Goal: Task Accomplishment & Management: Use online tool/utility

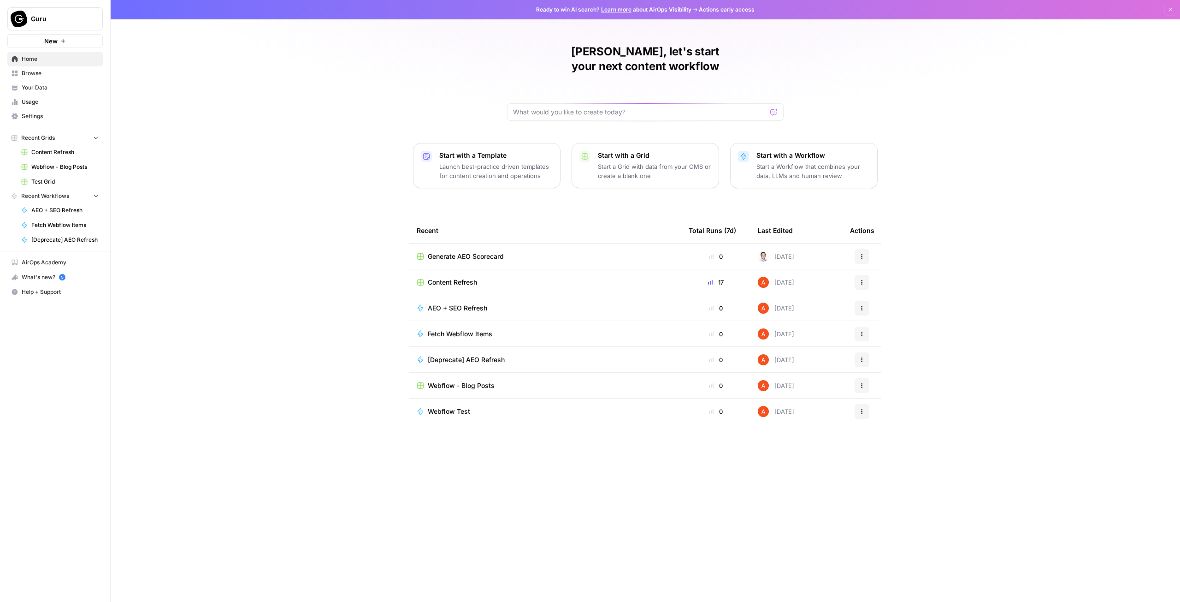
click at [403, 146] on div "[PERSON_NAME], let's start your next content workflow Start with a Template Lau…" at bounding box center [646, 301] width 1070 height 602
click at [468, 278] on span "Content Refresh" at bounding box center [452, 282] width 49 height 9
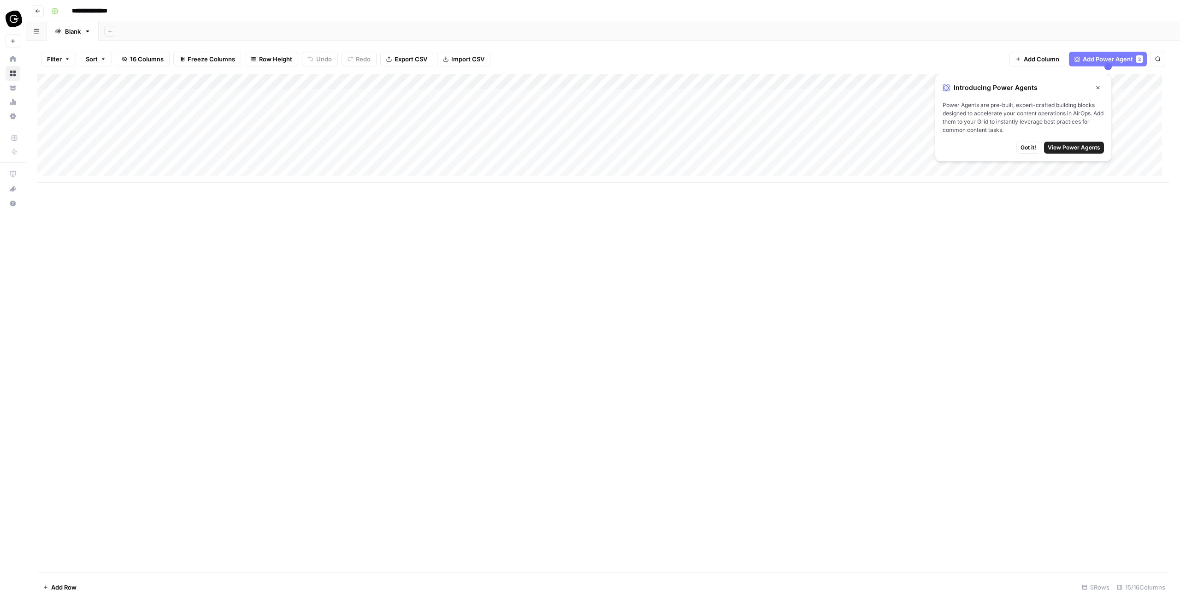
click at [1104, 89] on button "Close" at bounding box center [1098, 88] width 12 height 12
click at [1142, 97] on div "Add Column" at bounding box center [1143, 124] width 51 height 101
click at [1141, 79] on span "Add Column" at bounding box center [1148, 81] width 32 height 8
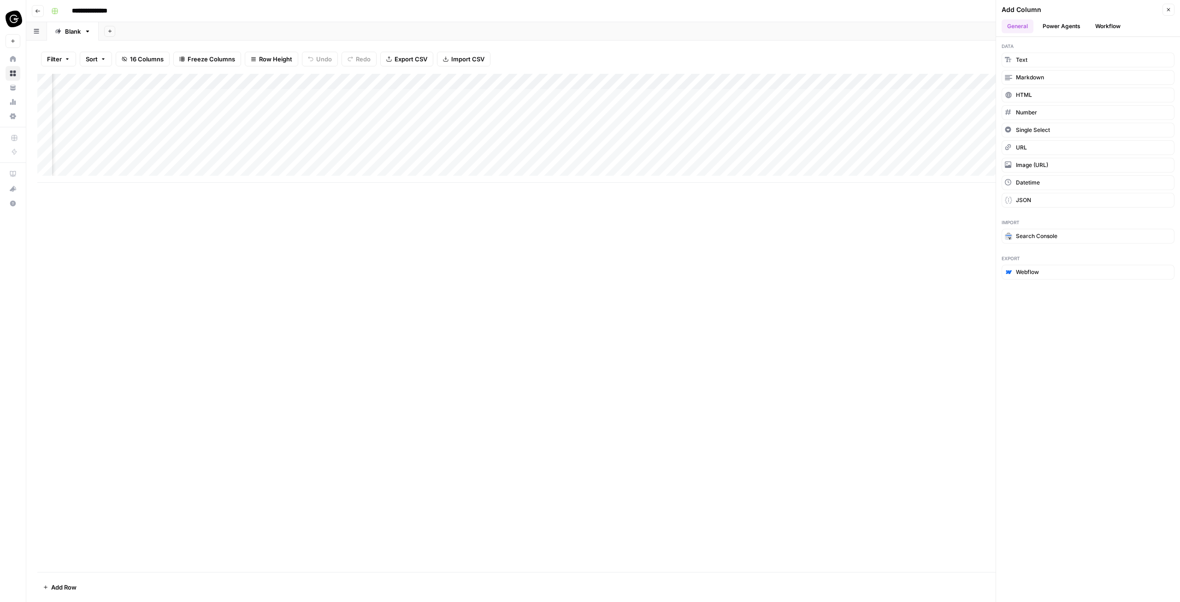
click at [1065, 30] on button "Power Agents" at bounding box center [1061, 26] width 49 height 14
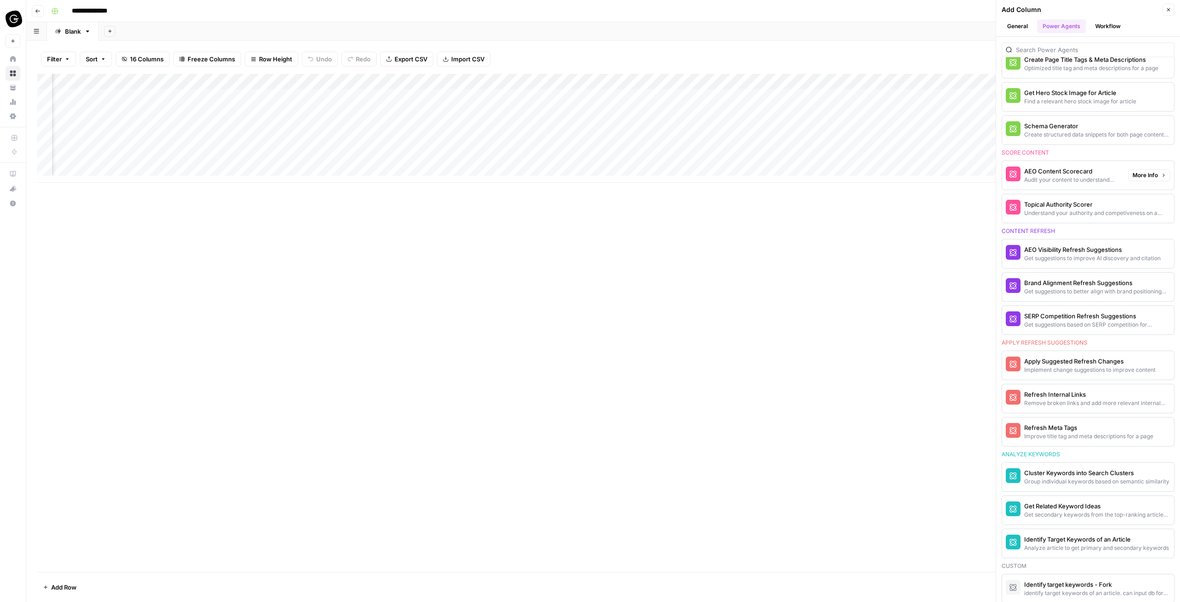
scroll to position [491, 0]
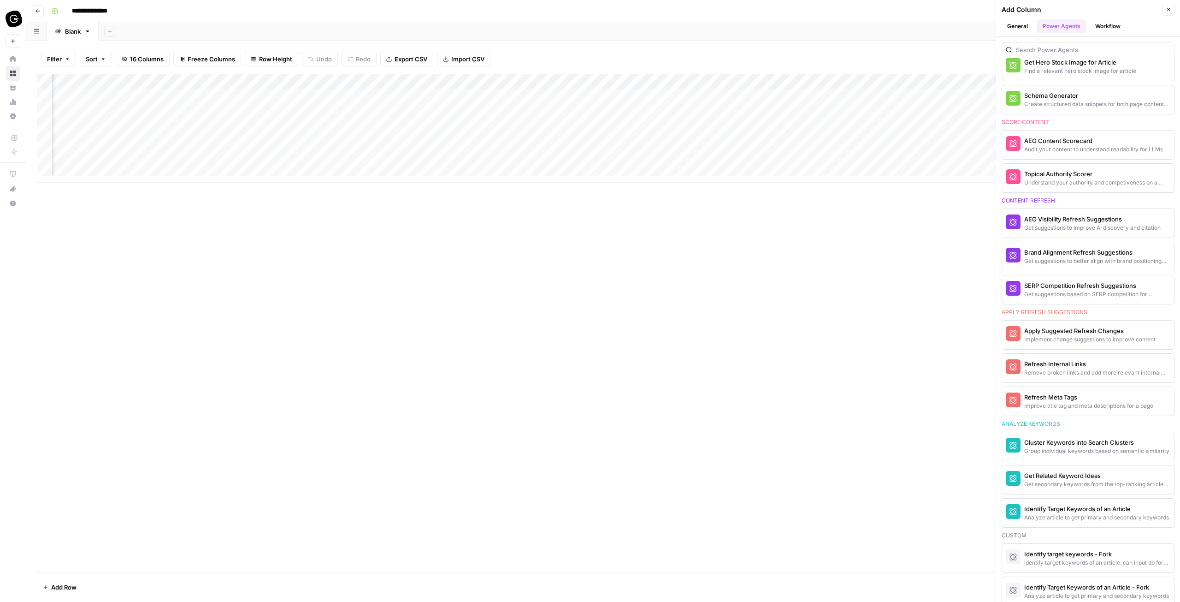
click at [1103, 31] on button "Workflow" at bounding box center [1108, 26] width 36 height 14
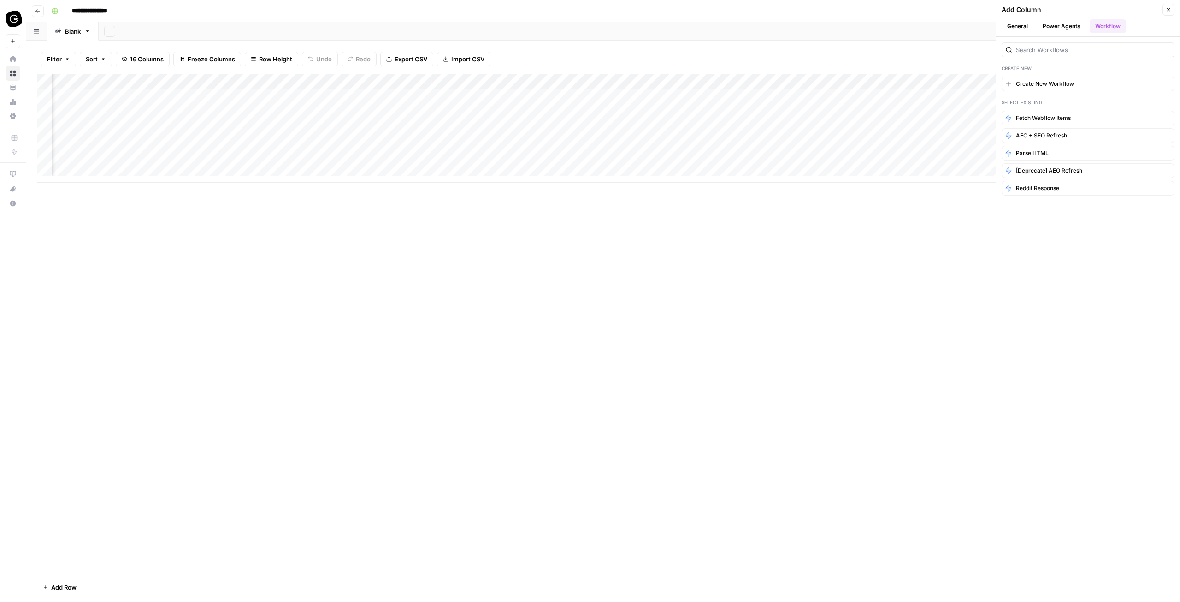
click at [1172, 11] on button "Close" at bounding box center [1169, 10] width 12 height 12
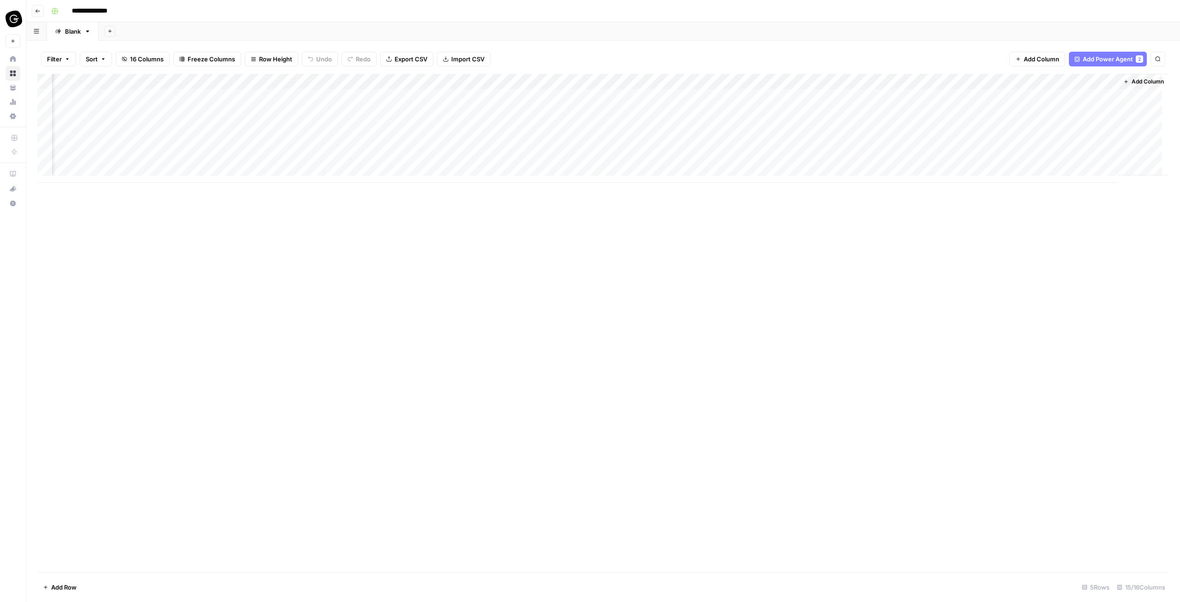
scroll to position [0, 0]
click at [355, 91] on div "Add Column" at bounding box center [603, 128] width 1132 height 109
click at [417, 97] on div "Add Column" at bounding box center [603, 128] width 1132 height 109
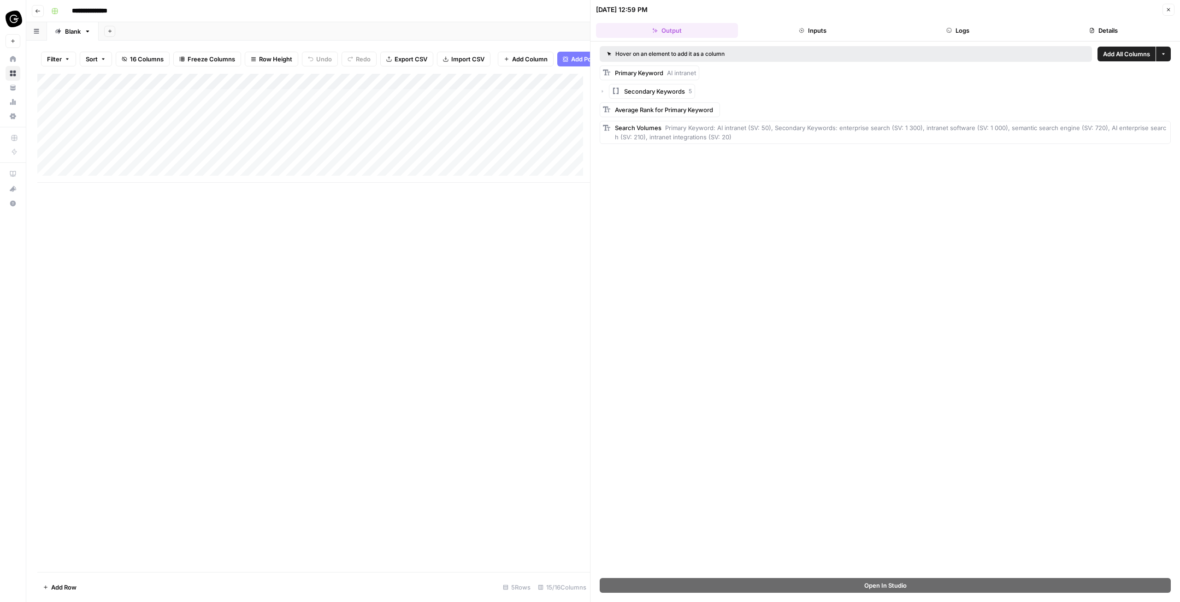
click at [602, 89] on icon "button" at bounding box center [603, 92] width 6 height 6
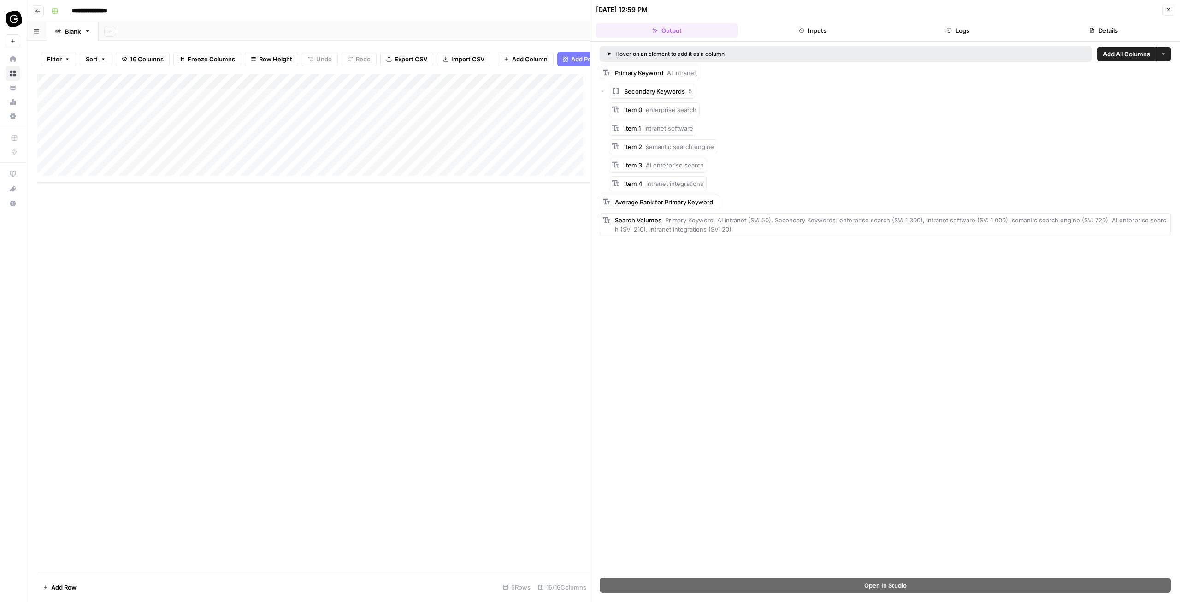
drag, startPoint x: 630, startPoint y: 107, endPoint x: 763, endPoint y: 195, distance: 159.7
click at [763, 195] on div "Primary Keyword AI intranet Secondary Keywords 5 Item 0 enterprise search Item …" at bounding box center [885, 150] width 571 height 171
click at [775, 155] on div "Item 0 enterprise search Item 1 intranet software Item 2 semantic search engine…" at bounding box center [890, 146] width 562 height 89
click at [1169, 6] on button "Close" at bounding box center [1169, 10] width 12 height 12
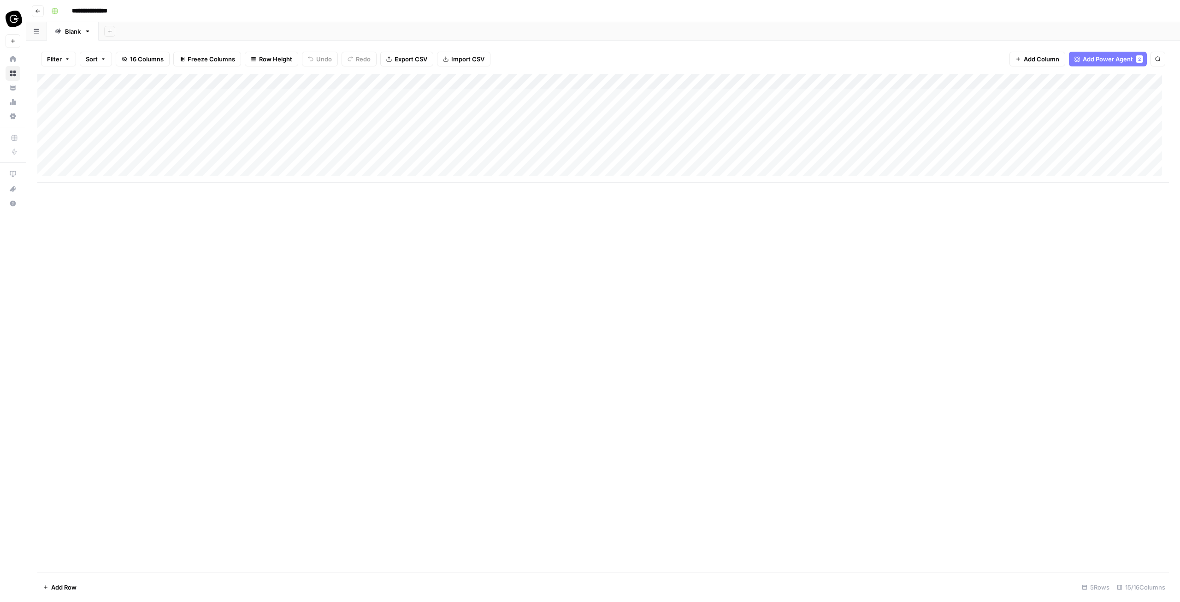
click at [486, 100] on div "Add Column" at bounding box center [603, 128] width 1132 height 109
click at [586, 97] on div "Add Column" at bounding box center [603, 128] width 1132 height 109
click at [569, 100] on div "Add Column" at bounding box center [603, 128] width 1132 height 109
click at [658, 94] on div "Add Column" at bounding box center [603, 128] width 1132 height 109
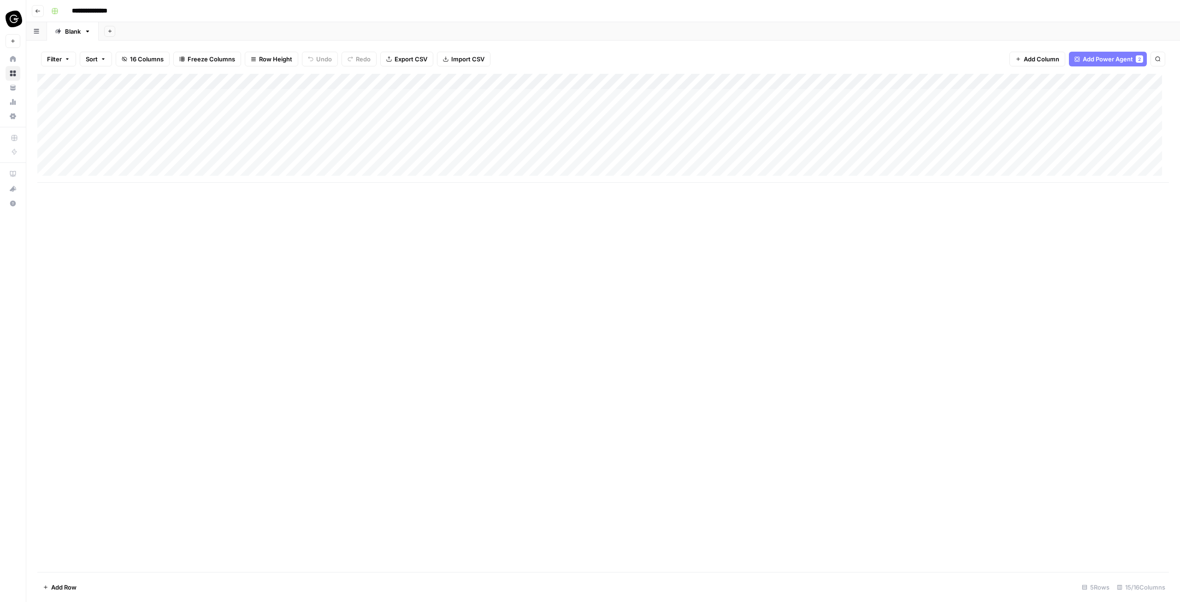
click at [658, 94] on div "Add Column" at bounding box center [603, 128] width 1132 height 109
click at [698, 100] on div "Add Column" at bounding box center [603, 128] width 1132 height 109
click at [697, 99] on div "Add Column" at bounding box center [603, 128] width 1132 height 109
click at [697, 99] on textarea "**********" at bounding box center [711, 97] width 148 height 13
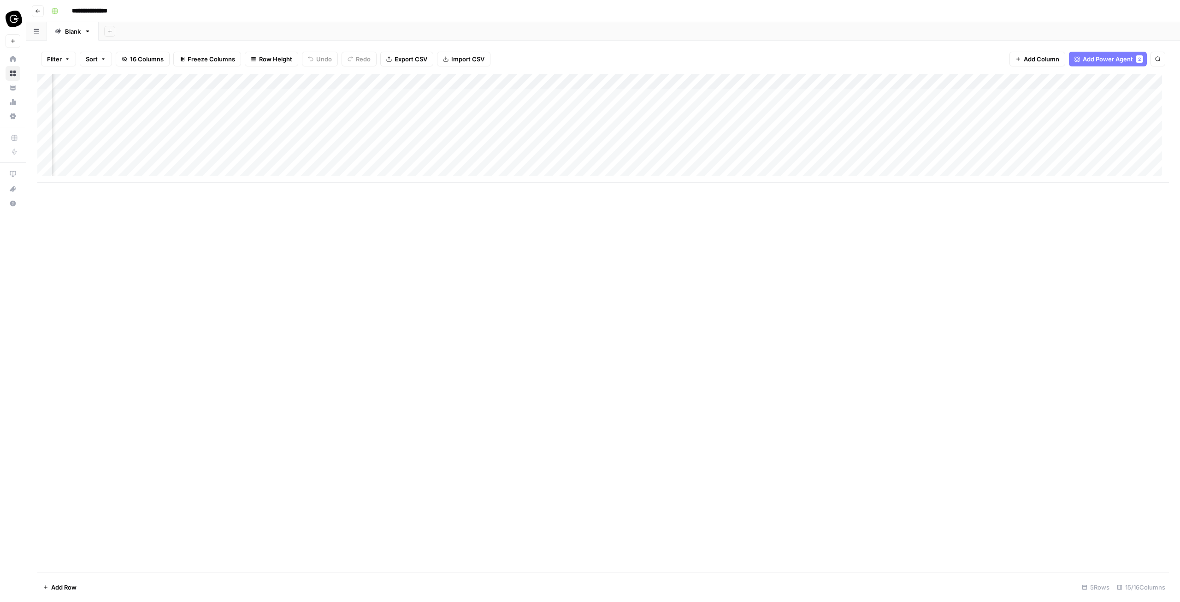
click at [764, 94] on div "Add Column" at bounding box center [603, 128] width 1132 height 109
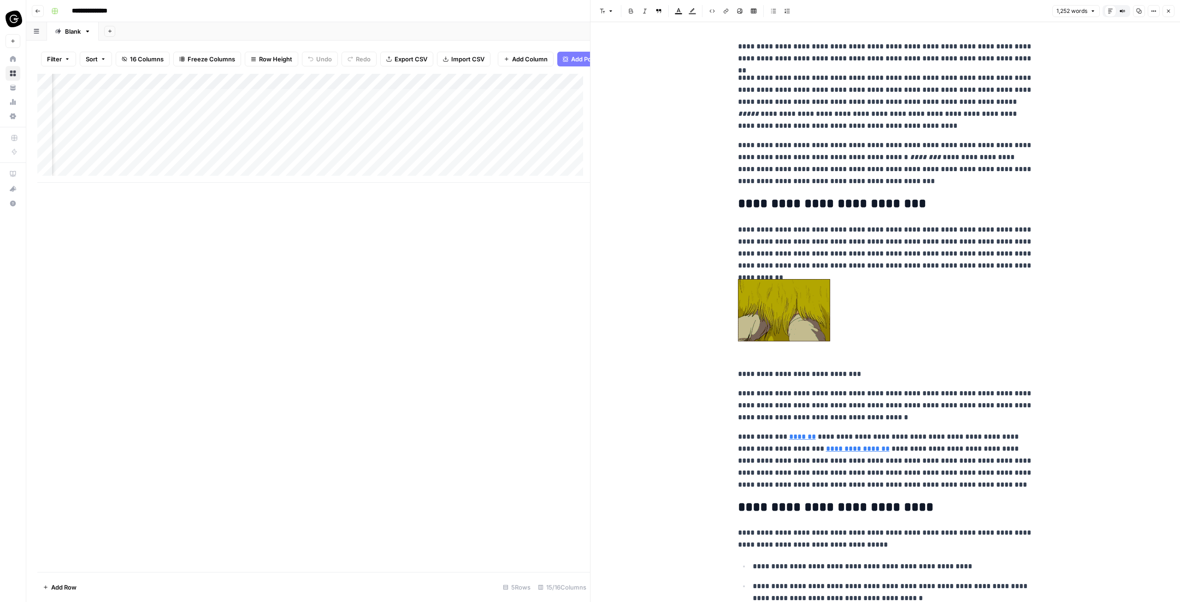
scroll to position [415, 0]
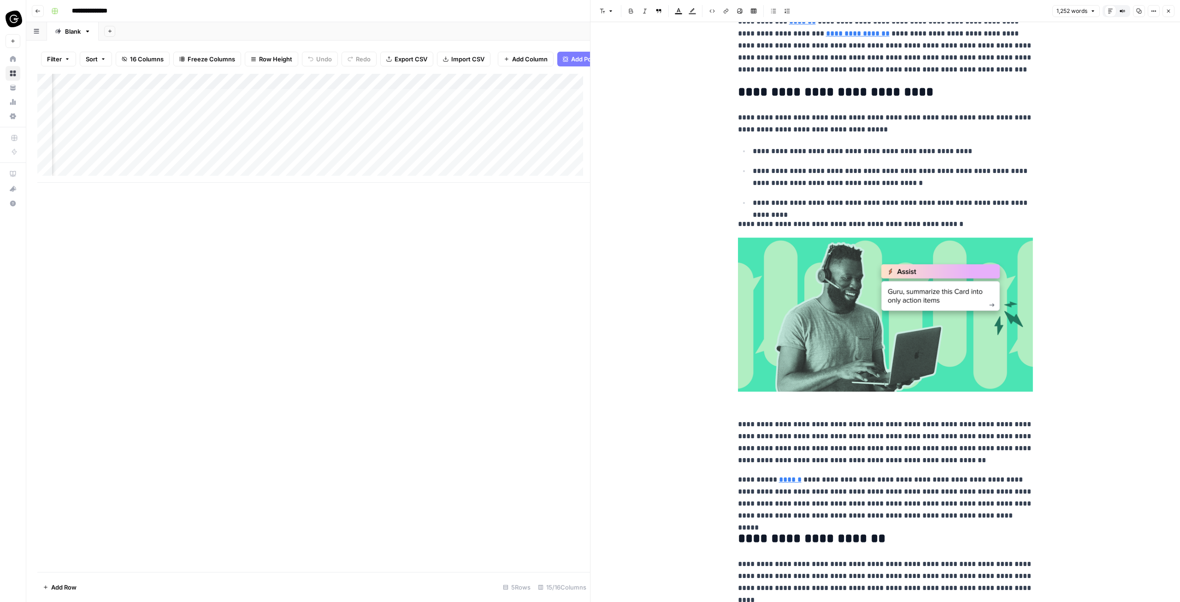
click at [1171, 12] on icon "button" at bounding box center [1169, 11] width 6 height 6
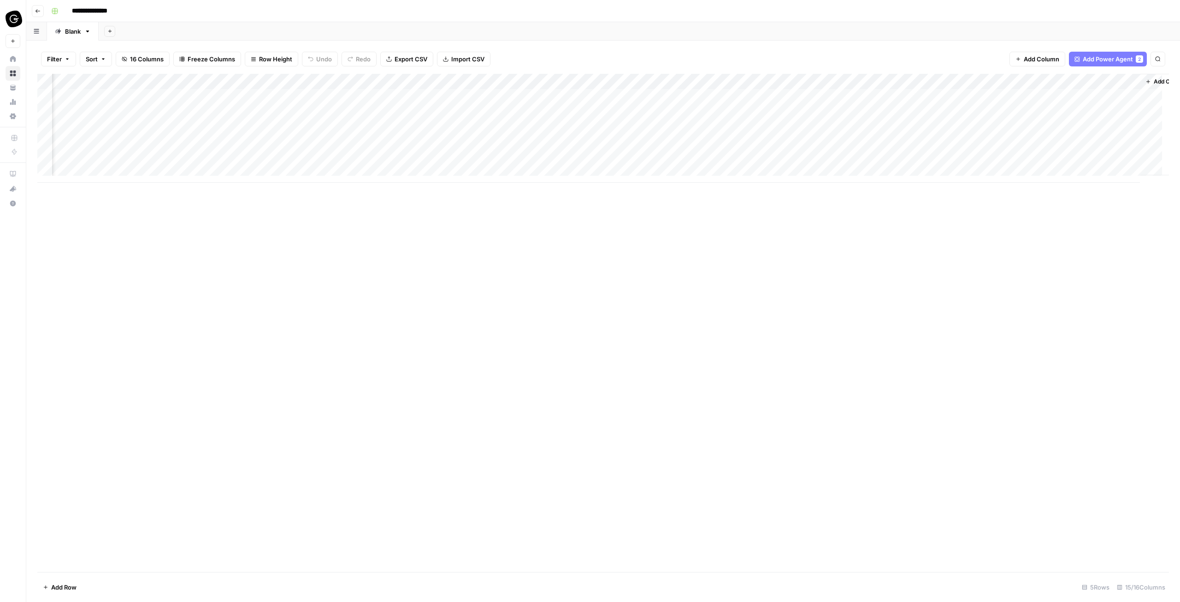
scroll to position [0, 407]
click at [741, 94] on div "Add Column" at bounding box center [603, 128] width 1132 height 109
click at [760, 95] on div "Add Column" at bounding box center [603, 128] width 1132 height 109
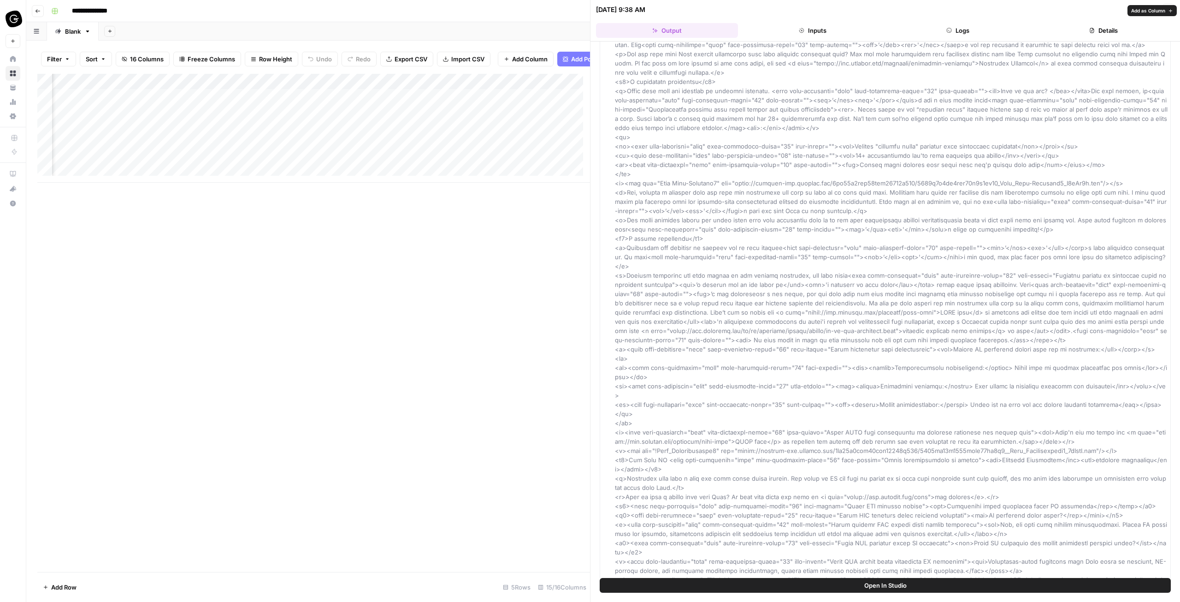
scroll to position [1199, 0]
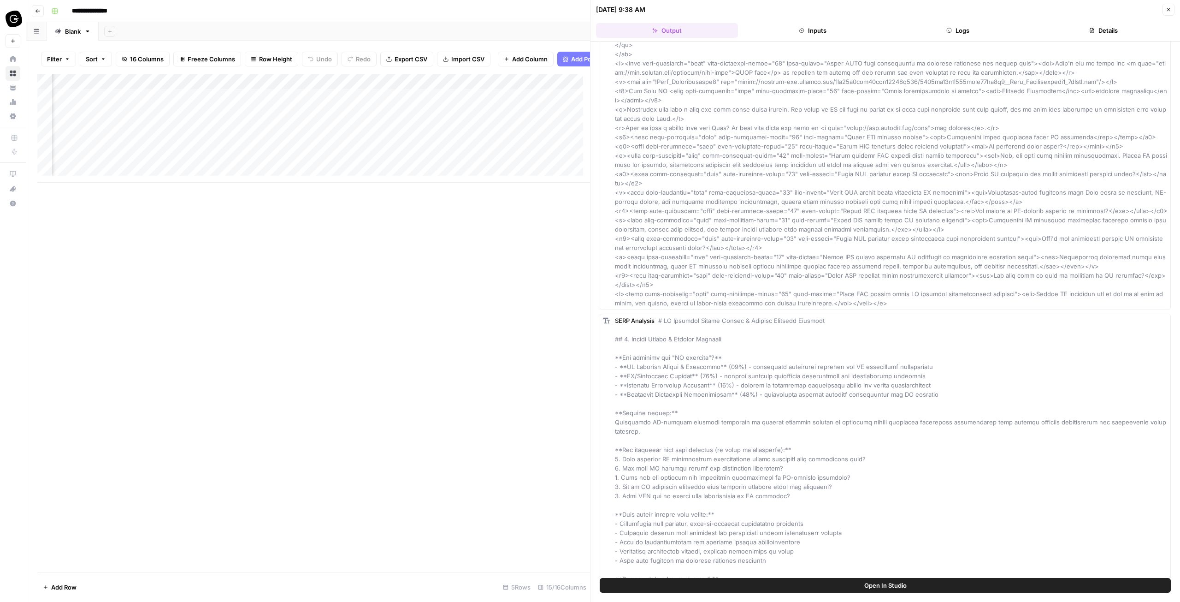
click at [1168, 9] on icon "button" at bounding box center [1168, 9] width 3 height 3
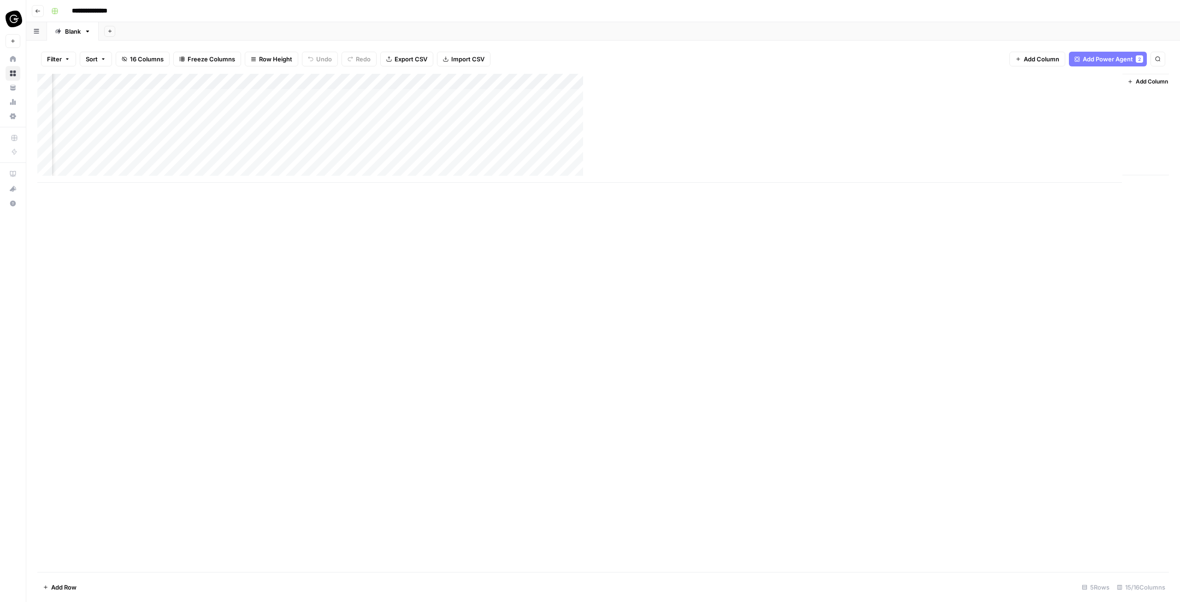
scroll to position [0, 403]
click at [817, 96] on div "Add Column" at bounding box center [603, 128] width 1132 height 109
click at [831, 95] on div "Add Column" at bounding box center [603, 128] width 1132 height 109
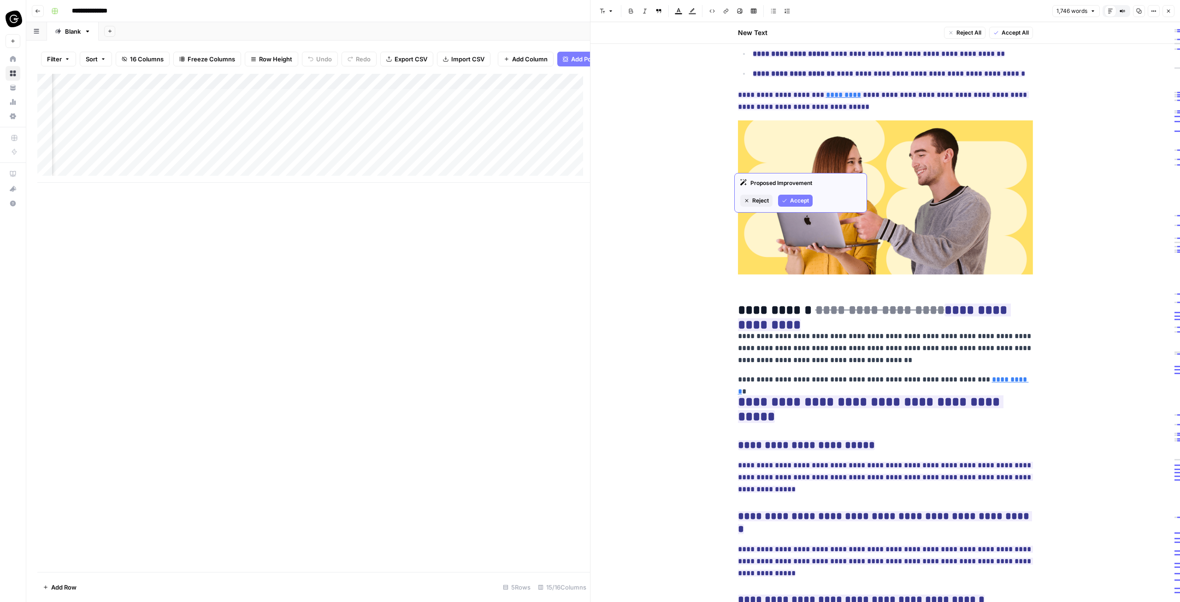
scroll to position [2718, 0]
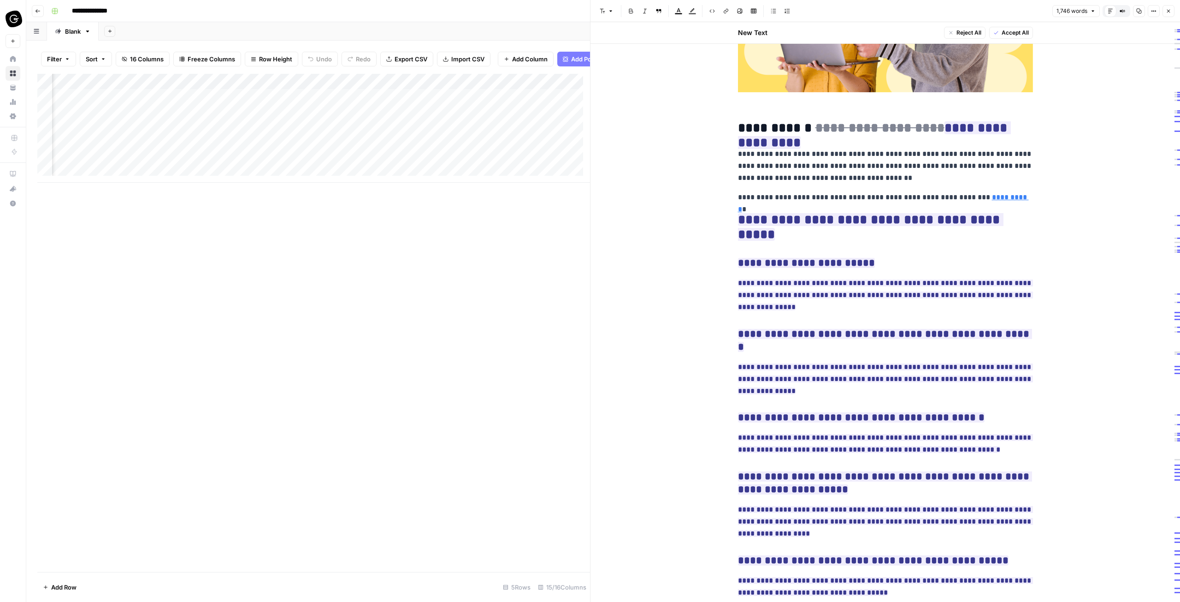
click at [1171, 12] on icon "button" at bounding box center [1169, 11] width 6 height 6
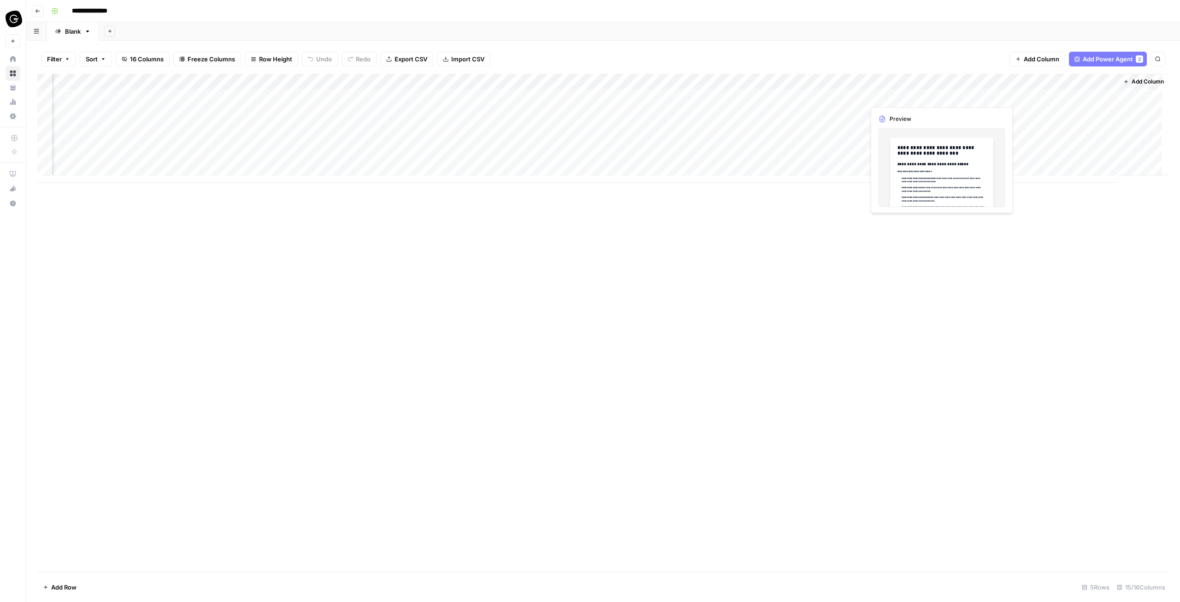
click at [901, 95] on div "Add Column" at bounding box center [603, 128] width 1132 height 109
click at [929, 95] on div "Add Column" at bounding box center [603, 128] width 1132 height 109
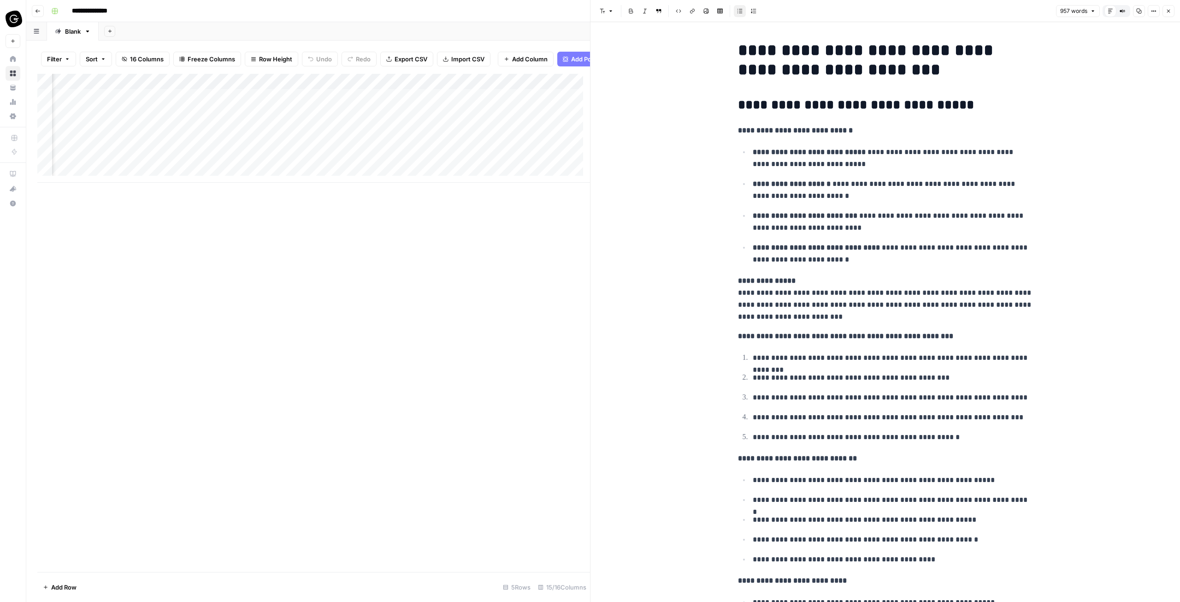
drag, startPoint x: 722, startPoint y: 104, endPoint x: 1038, endPoint y: 109, distance: 315.4
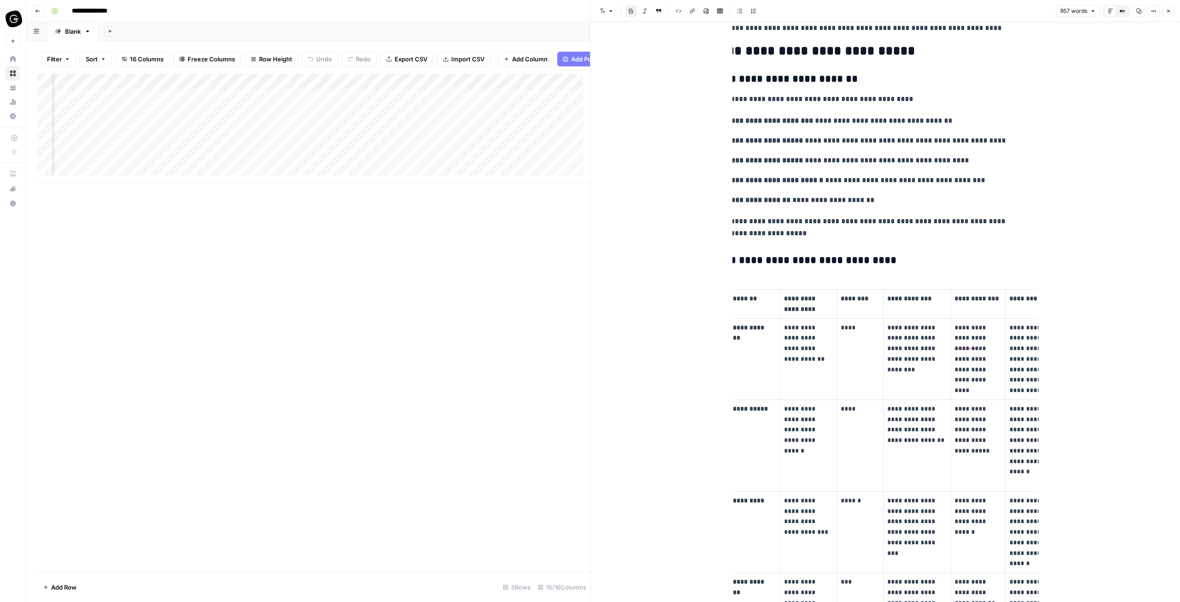
scroll to position [876, 0]
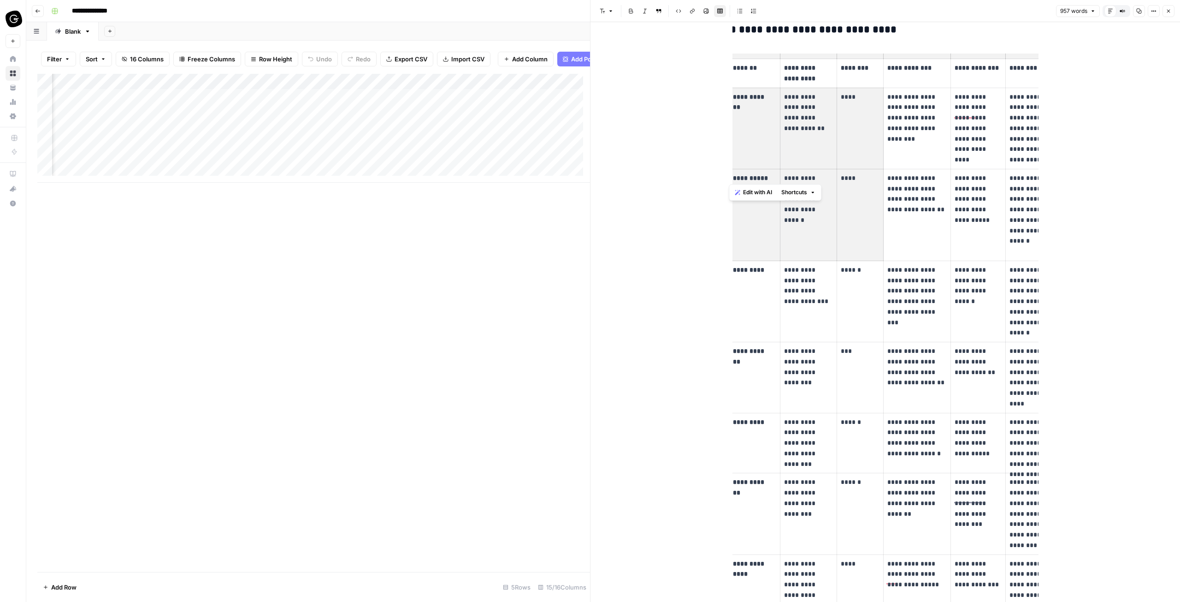
drag, startPoint x: 862, startPoint y: 176, endPoint x: 971, endPoint y: 154, distance: 111.0
click at [563, 13] on body "**********" at bounding box center [590, 301] width 1180 height 602
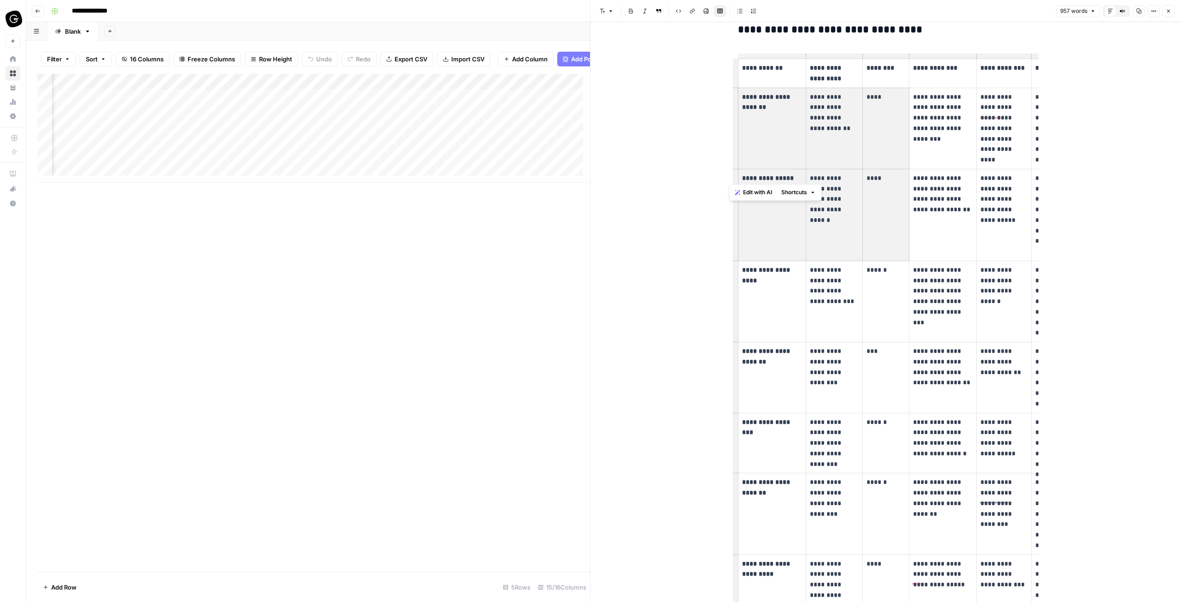
click at [1116, 169] on div "**********" at bounding box center [886, 524] width 590 height 2757
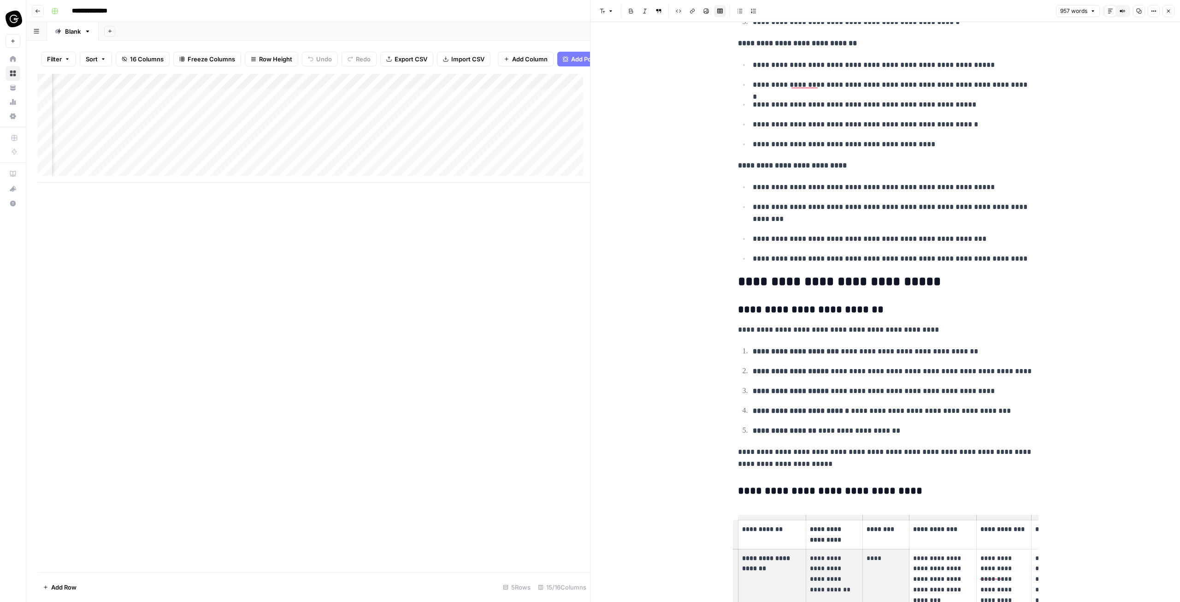
scroll to position [599, 0]
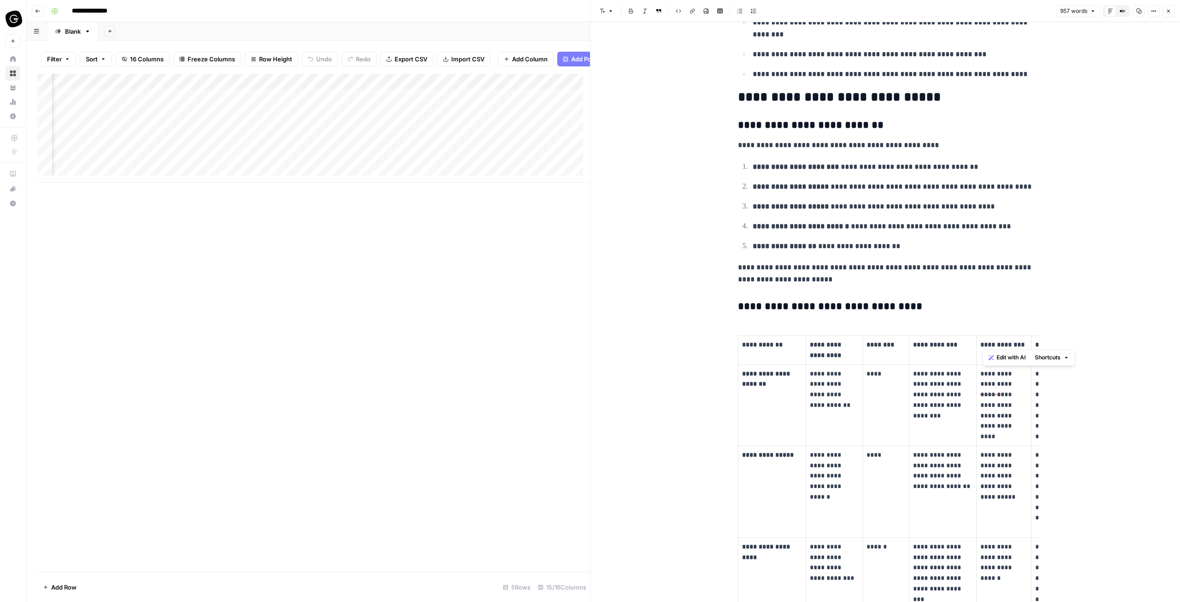
drag, startPoint x: 891, startPoint y: 188, endPoint x: 983, endPoint y: 225, distance: 99.5
click at [983, 225] on ol "**********" at bounding box center [885, 206] width 295 height 92
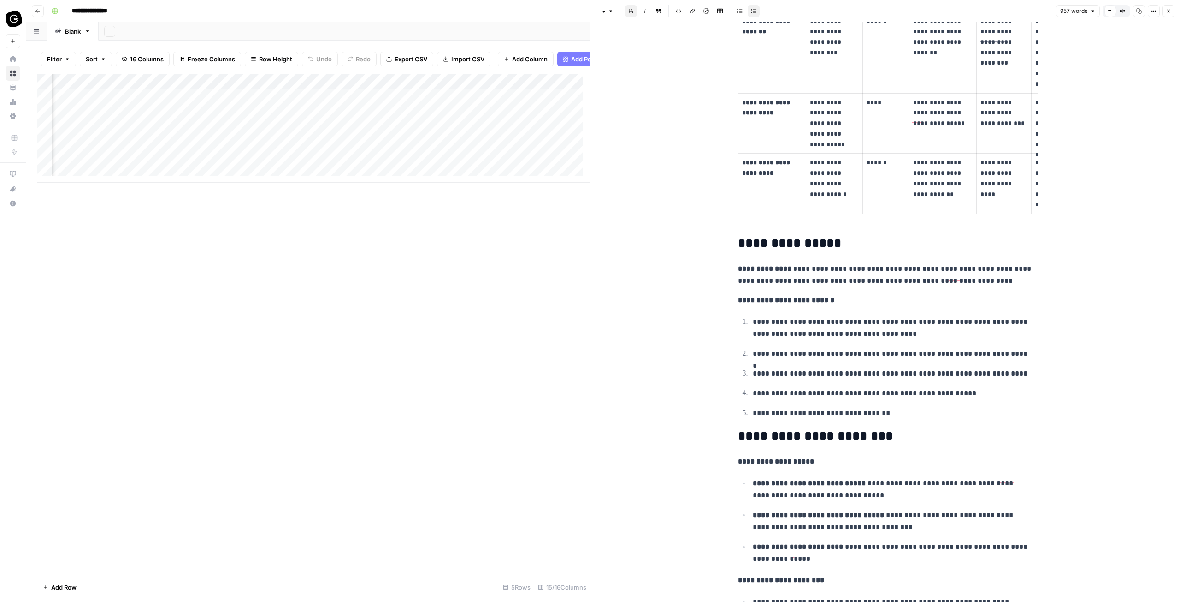
scroll to position [0, 0]
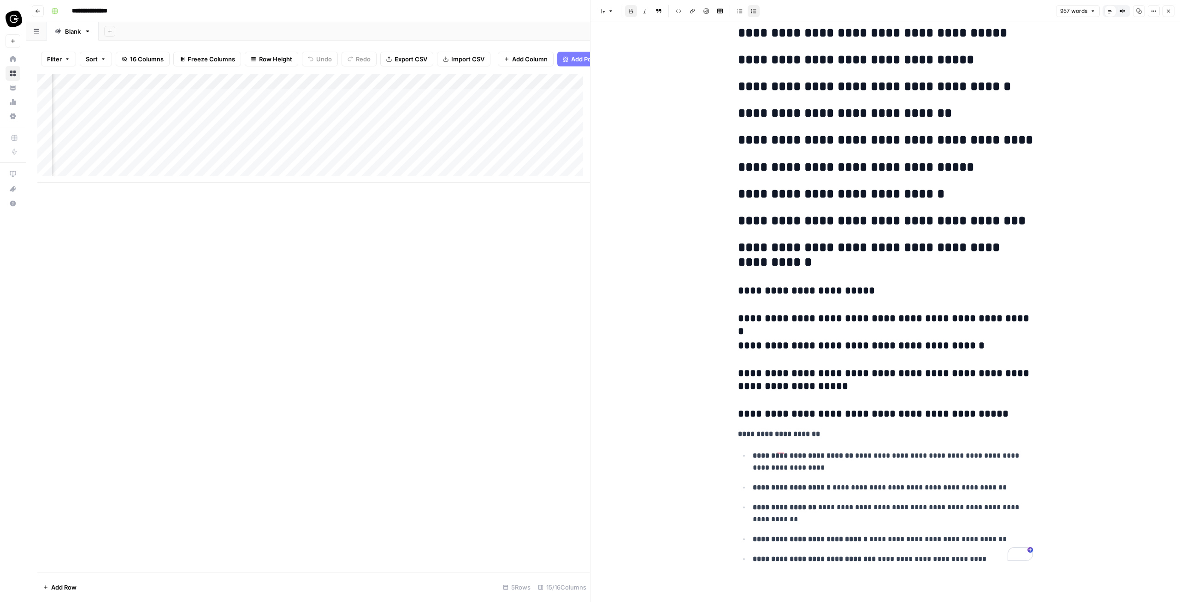
click at [1168, 9] on icon "button" at bounding box center [1169, 11] width 6 height 6
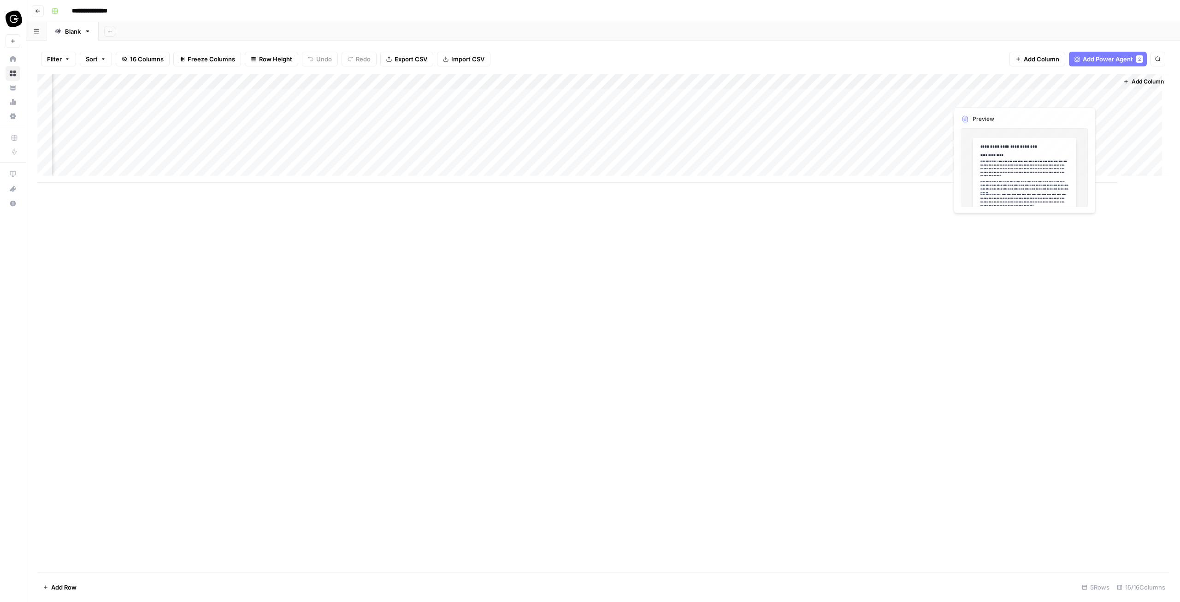
click at [980, 98] on div "Add Column" at bounding box center [603, 128] width 1132 height 109
click at [1012, 95] on div "Add Column" at bounding box center [603, 128] width 1132 height 109
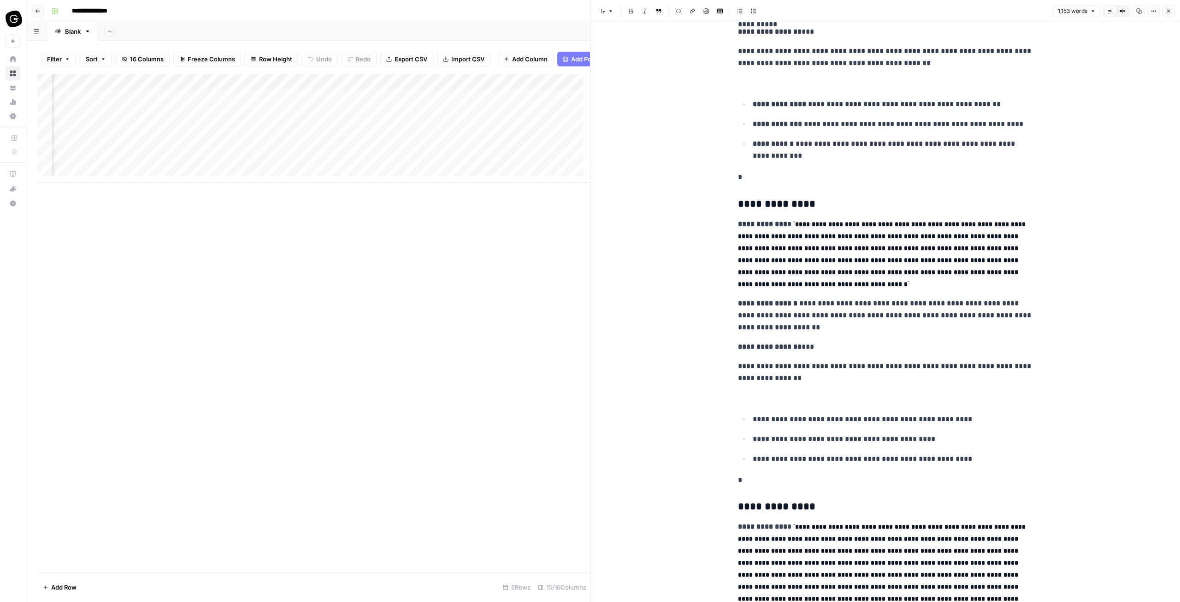
click at [1172, 12] on button "Close" at bounding box center [1169, 11] width 12 height 12
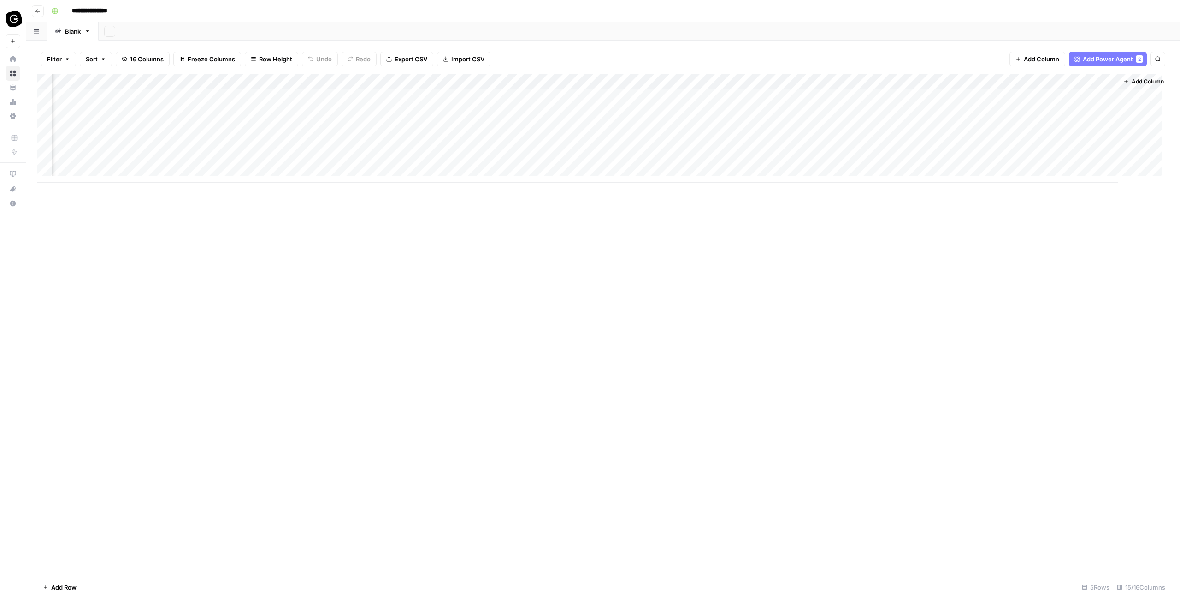
click at [1075, 93] on div "Add Column" at bounding box center [603, 128] width 1132 height 109
click at [1106, 96] on div "Add Column" at bounding box center [603, 128] width 1132 height 109
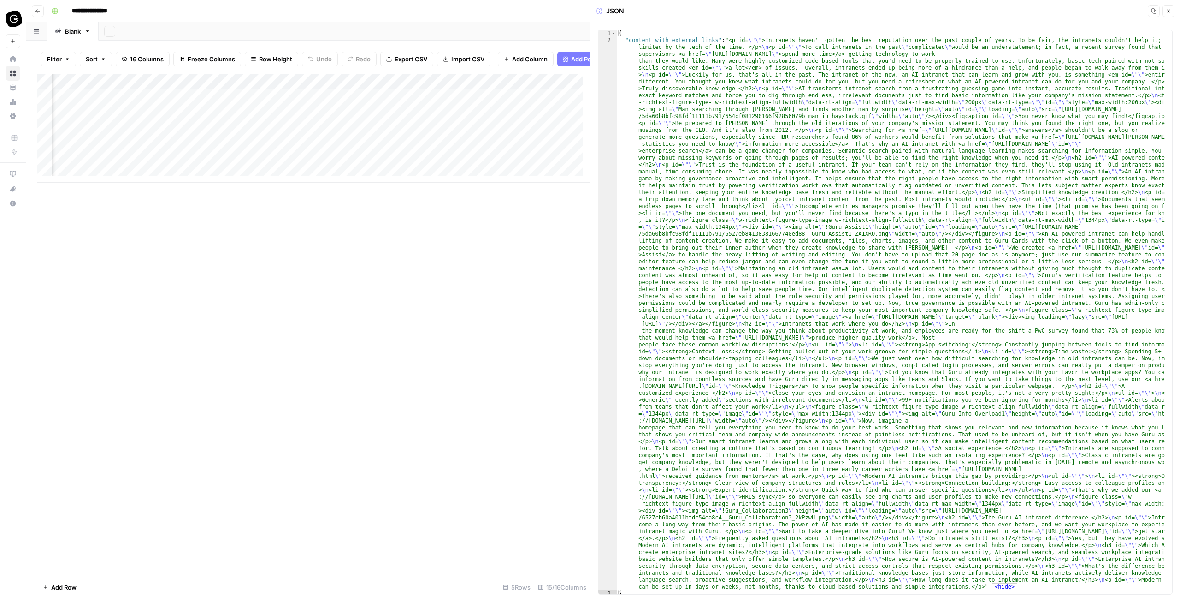
click at [1169, 13] on icon "button" at bounding box center [1169, 11] width 6 height 6
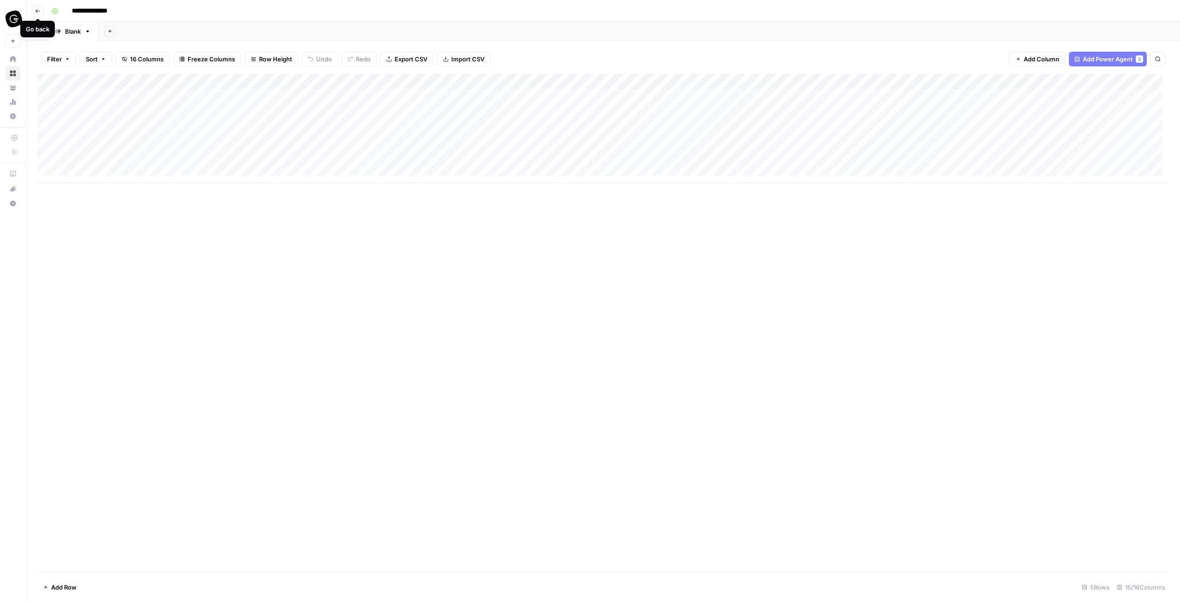
click at [37, 14] on button "Go back" at bounding box center [38, 11] width 12 height 12
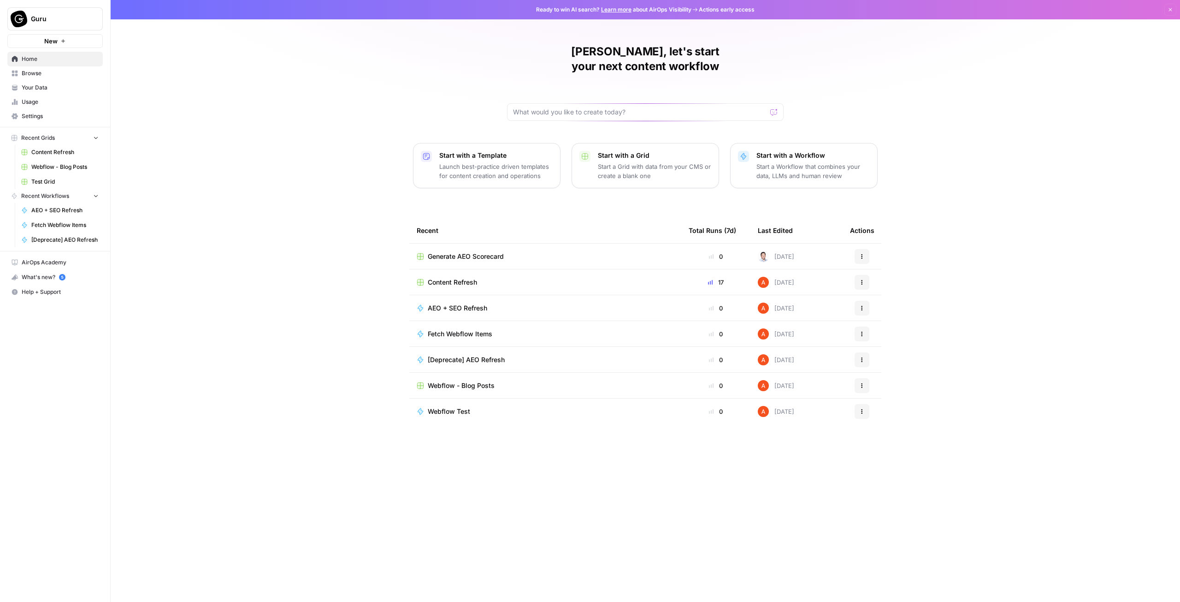
click at [877, 243] on td "Actions" at bounding box center [862, 255] width 39 height 25
click at [889, 236] on div "[PERSON_NAME], let's start your next content workflow Start with a Template Lau…" at bounding box center [646, 301] width 1070 height 602
click at [888, 232] on div "[PERSON_NAME], let's start your next content workflow Start with a Template Lau…" at bounding box center [646, 301] width 1070 height 602
click at [888, 233] on div "[PERSON_NAME], let's start your next content workflow Start with a Template Lau…" at bounding box center [646, 301] width 1070 height 602
click at [888, 234] on div "[PERSON_NAME], let's start your next content workflow Start with a Template Lau…" at bounding box center [646, 301] width 1070 height 602
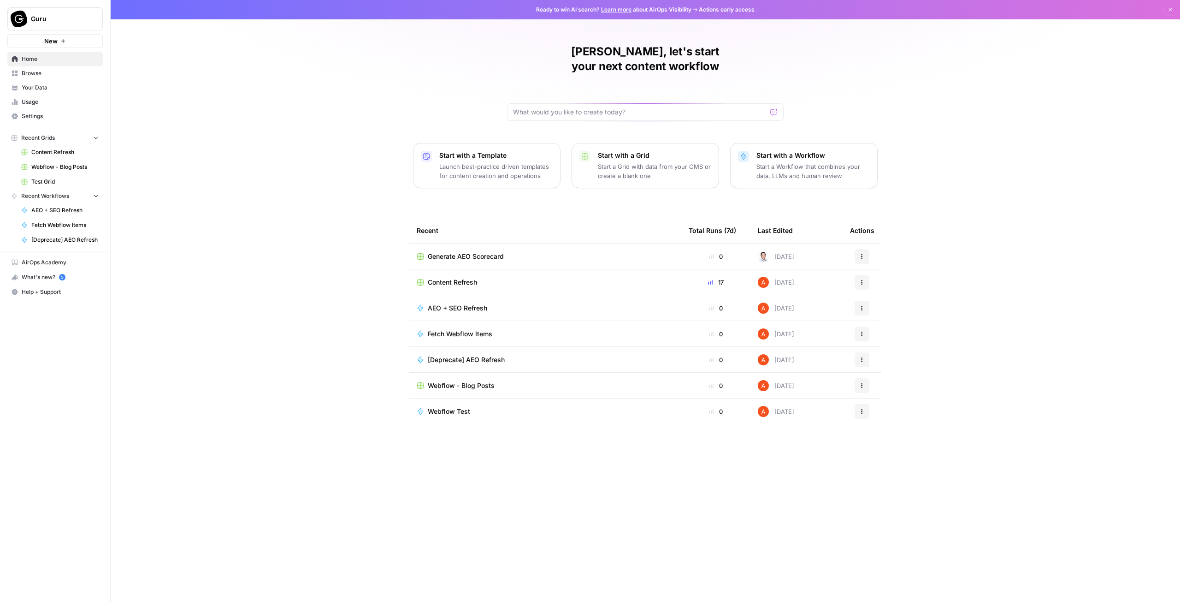
click at [888, 235] on div "[PERSON_NAME], let's start your next content workflow Start with a Template Lau…" at bounding box center [646, 301] width 1070 height 602
click at [891, 239] on div "[PERSON_NAME], let's start your next content workflow Start with a Template Lau…" at bounding box center [646, 301] width 1070 height 602
click at [891, 237] on div "[PERSON_NAME], let's start your next content workflow Start with a Template Lau…" at bounding box center [646, 301] width 1070 height 602
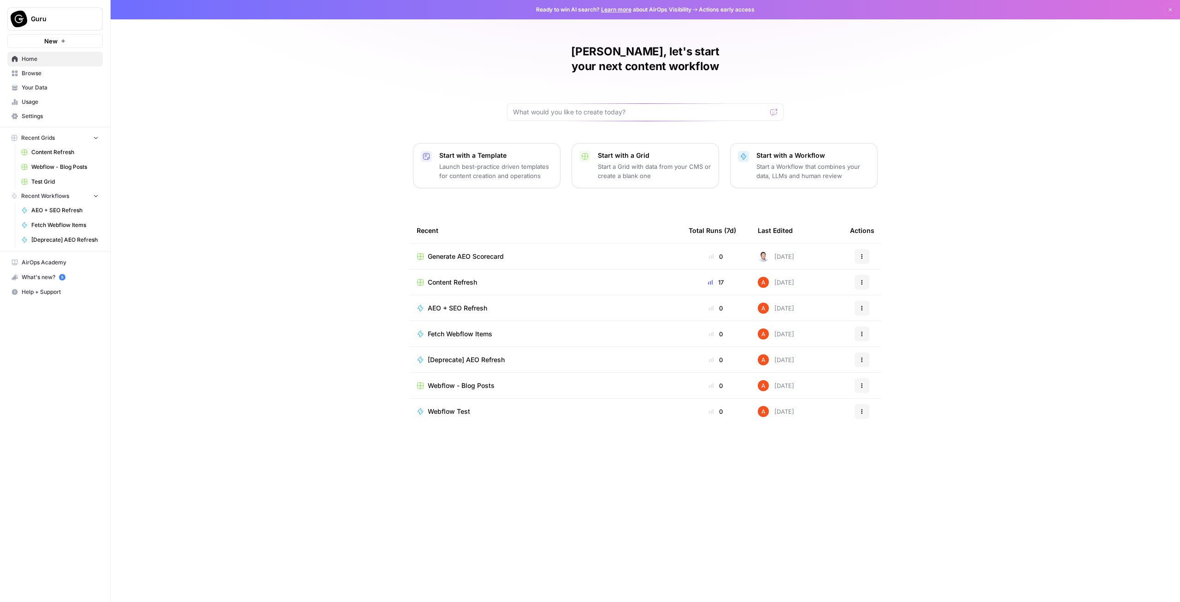
click at [891, 237] on div "[PERSON_NAME], let's start your next content workflow Start with a Template Lau…" at bounding box center [646, 301] width 1070 height 602
click at [890, 237] on div "[PERSON_NAME], let's start your next content workflow Start with a Template Lau…" at bounding box center [646, 301] width 1070 height 602
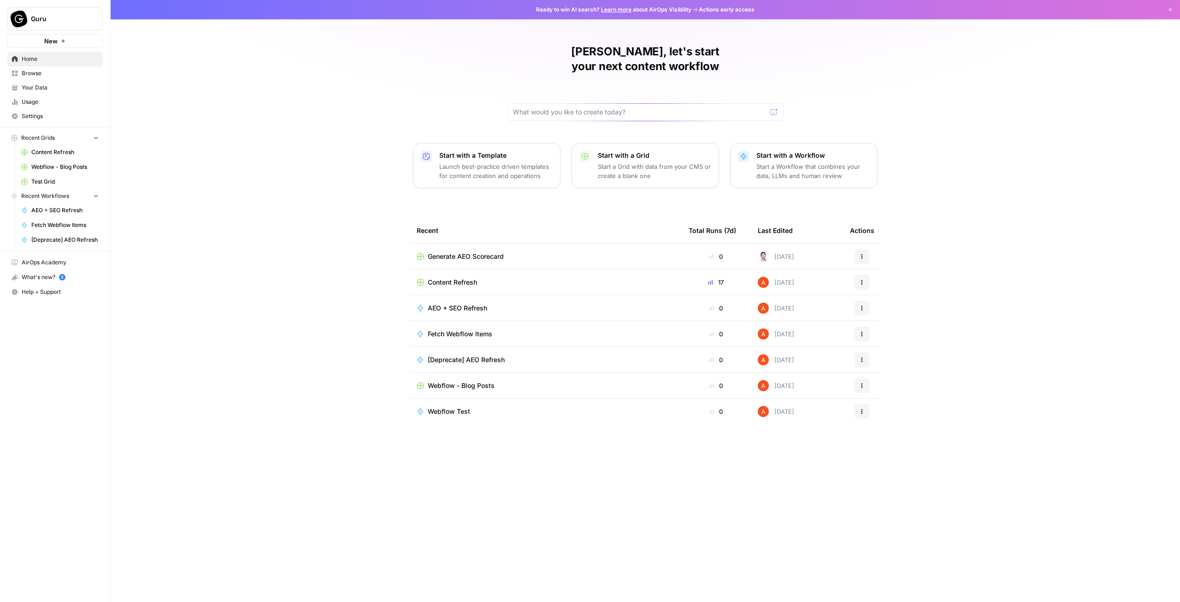
drag, startPoint x: 250, startPoint y: 136, endPoint x: 240, endPoint y: 128, distance: 13.1
click at [250, 136] on div "[PERSON_NAME], let's start your next content workflow Start with a Template Lau…" at bounding box center [646, 301] width 1070 height 602
click at [373, 150] on div "[PERSON_NAME], let's start your next content workflow Start with a Template Lau…" at bounding box center [646, 301] width 1070 height 602
click at [403, 152] on div "[PERSON_NAME], let's start your next content workflow Start with a Template Lau…" at bounding box center [646, 301] width 1070 height 602
click at [397, 144] on div "[PERSON_NAME], let's start your next content workflow Start with a Template Lau…" at bounding box center [646, 301] width 1070 height 602
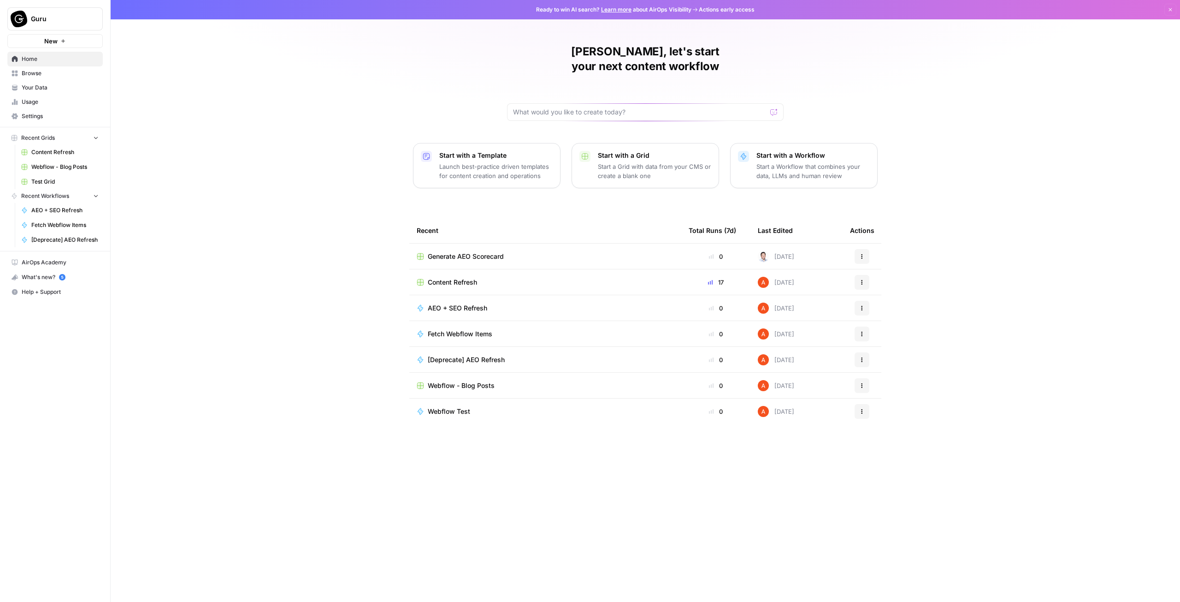
click at [402, 144] on div "[PERSON_NAME], let's start your next content workflow Start with a Template Lau…" at bounding box center [646, 301] width 1070 height 602
click at [930, 243] on div "[PERSON_NAME], let's start your next content workflow Start with a Template Lau…" at bounding box center [646, 301] width 1070 height 602
click at [881, 243] on td "Actions" at bounding box center [862, 255] width 39 height 25
click at [888, 235] on div "[PERSON_NAME], let's start your next content workflow Start with a Template Lau…" at bounding box center [646, 301] width 1070 height 602
click at [894, 233] on div "[PERSON_NAME], let's start your next content workflow Start with a Template Lau…" at bounding box center [646, 301] width 1070 height 602
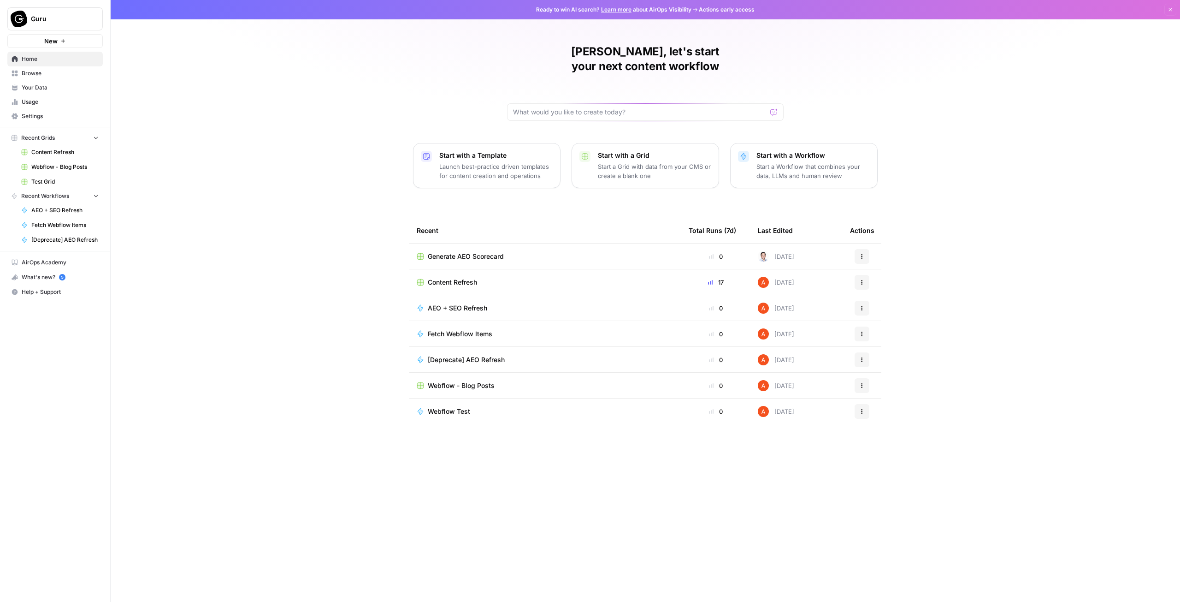
click at [898, 233] on div "[PERSON_NAME], let's start your next content workflow Start with a Template Lau…" at bounding box center [646, 301] width 1070 height 602
click at [898, 237] on div "[PERSON_NAME], let's start your next content workflow Start with a Template Lau…" at bounding box center [646, 301] width 1070 height 602
click at [899, 237] on div "[PERSON_NAME], let's start your next content workflow Start with a Template Lau…" at bounding box center [646, 301] width 1070 height 602
click at [393, 116] on div "[PERSON_NAME], let's start your next content workflow Start with a Template Lau…" at bounding box center [646, 301] width 1070 height 602
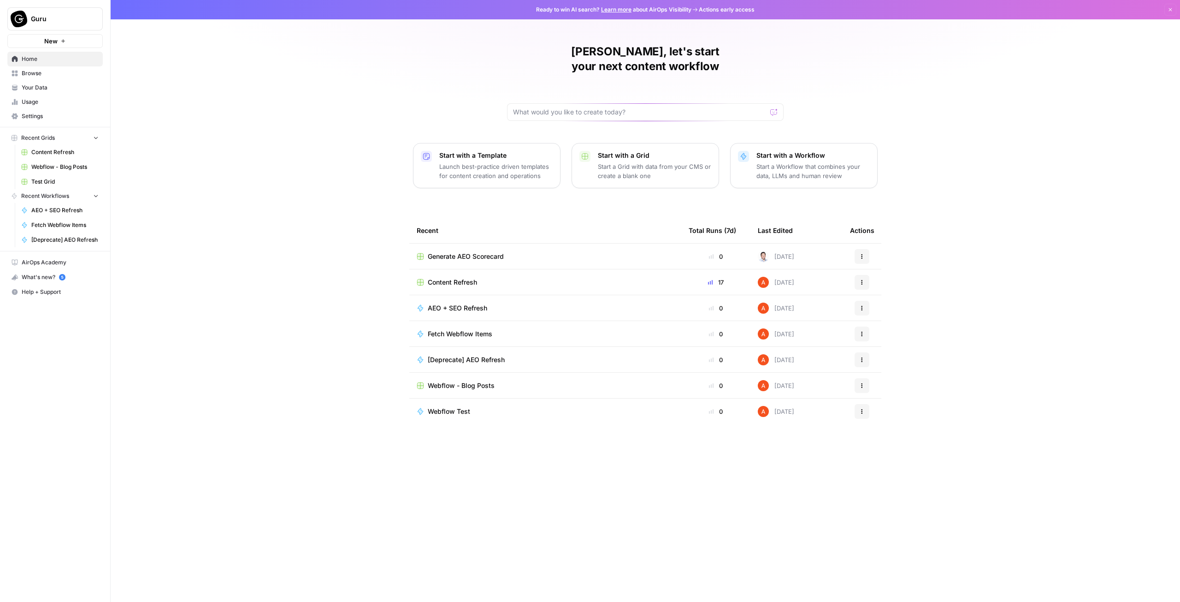
click at [394, 144] on div "[PERSON_NAME], let's start your next content workflow Start with a Template Lau…" at bounding box center [646, 301] width 1070 height 602
click at [396, 143] on div "[PERSON_NAME], let's start your next content workflow Start with a Template Lau…" at bounding box center [646, 301] width 1070 height 602
click at [400, 142] on div "[PERSON_NAME], let's start your next content workflow Start with a Template Lau…" at bounding box center [646, 301] width 1070 height 602
click at [397, 149] on div "[PERSON_NAME], let's start your next content workflow Start with a Template Lau…" at bounding box center [646, 301] width 1070 height 602
click at [397, 150] on div "[PERSON_NAME], let's start your next content workflow Start with a Template Lau…" at bounding box center [646, 301] width 1070 height 602
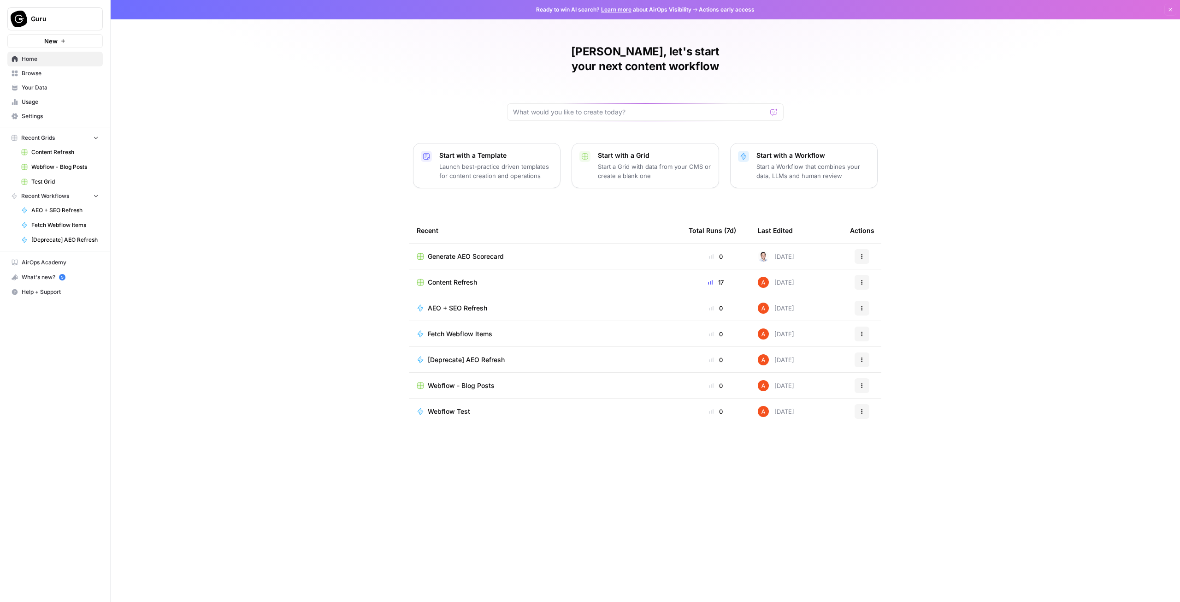
click at [396, 148] on div "[PERSON_NAME], let's start your next content workflow Start with a Template Lau…" at bounding box center [646, 301] width 1070 height 602
click at [401, 144] on div "[PERSON_NAME], let's start your next content workflow Start with a Template Lau…" at bounding box center [646, 301] width 1070 height 602
click at [400, 142] on div "[PERSON_NAME], let's start your next content workflow Start with a Template Lau…" at bounding box center [646, 301] width 1070 height 602
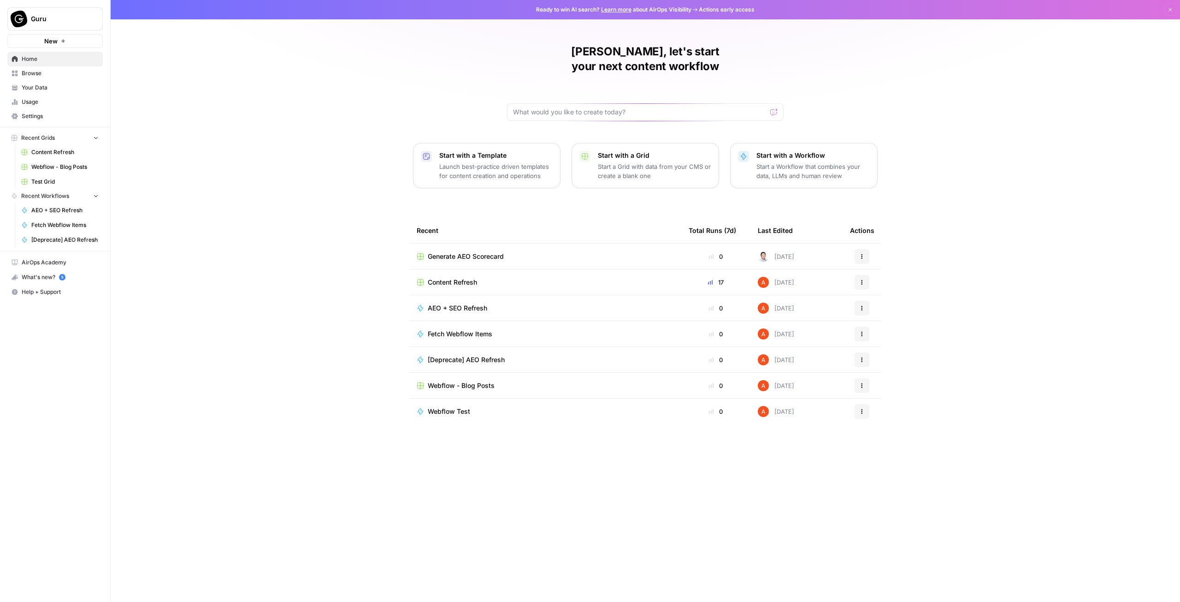
click at [983, 176] on div "[PERSON_NAME], let's start your next content workflow Start with a Template Lau…" at bounding box center [646, 301] width 1070 height 602
drag, startPoint x: 929, startPoint y: 181, endPoint x: 921, endPoint y: 167, distance: 16.4
click at [929, 178] on div "[PERSON_NAME], let's start your next content workflow Start with a Template Lau…" at bounding box center [646, 301] width 1070 height 602
click at [915, 151] on div "[PERSON_NAME], let's start your next content workflow Start with a Template Lau…" at bounding box center [646, 301] width 1070 height 602
